Goal: Information Seeking & Learning: Learn about a topic

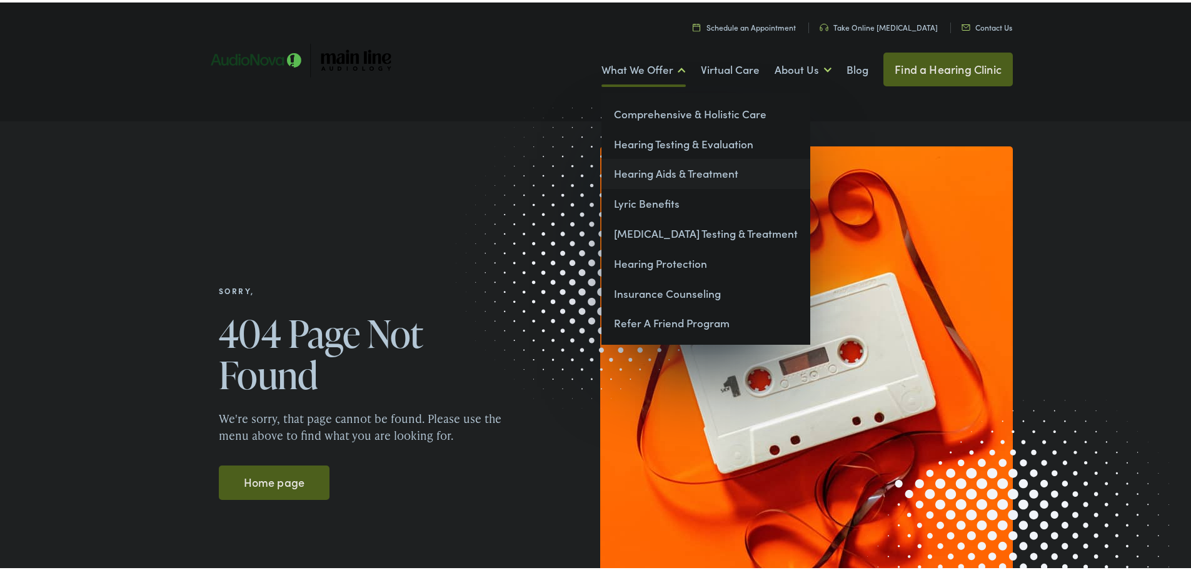
click at [651, 174] on link "Hearing Aids & Treatment" at bounding box center [705, 171] width 209 height 30
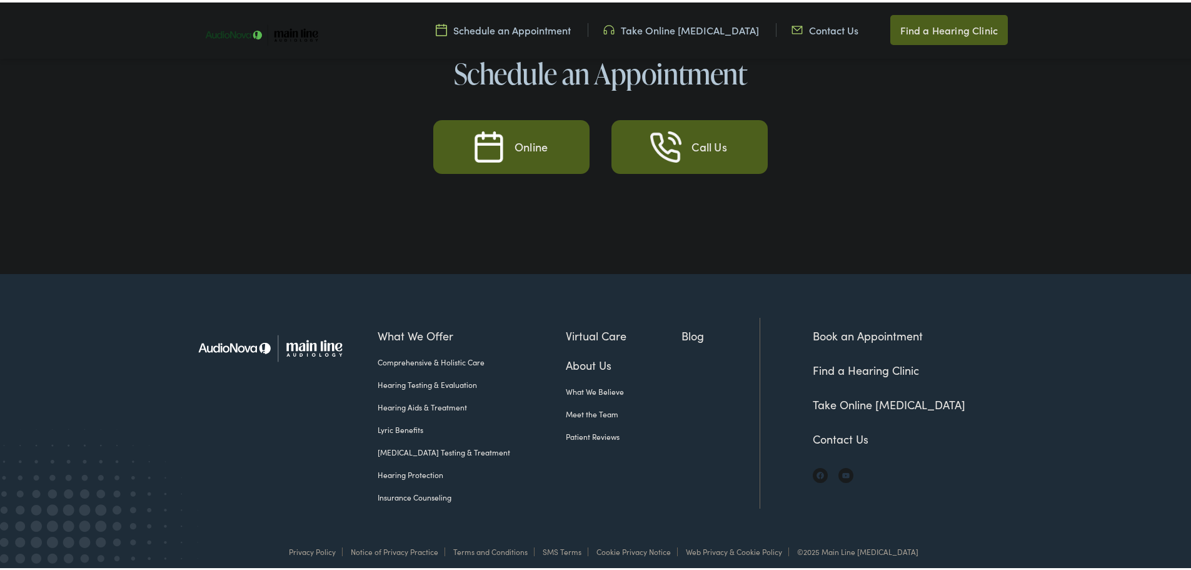
scroll to position [6017, 0]
